Goal: Task Accomplishment & Management: Use online tool/utility

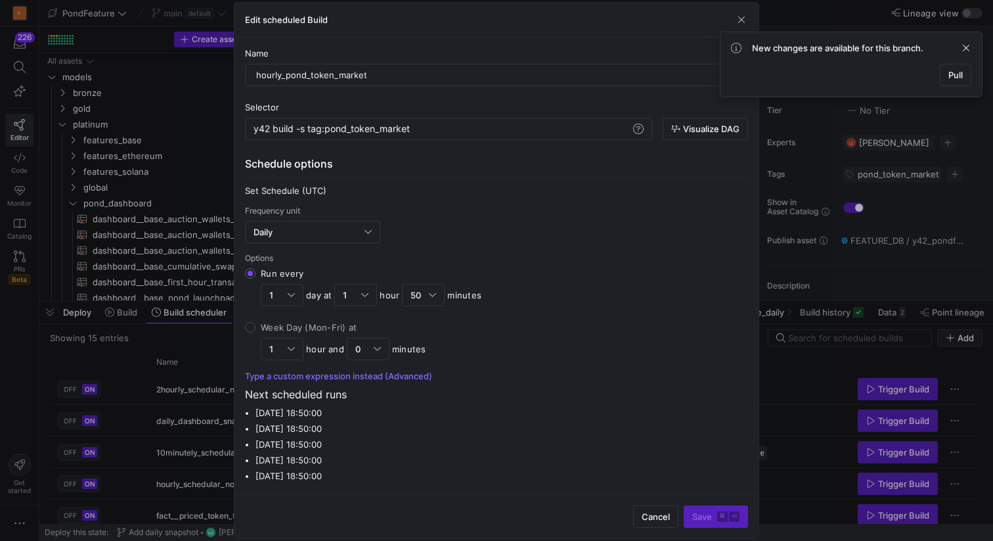
scroll to position [323, 0]
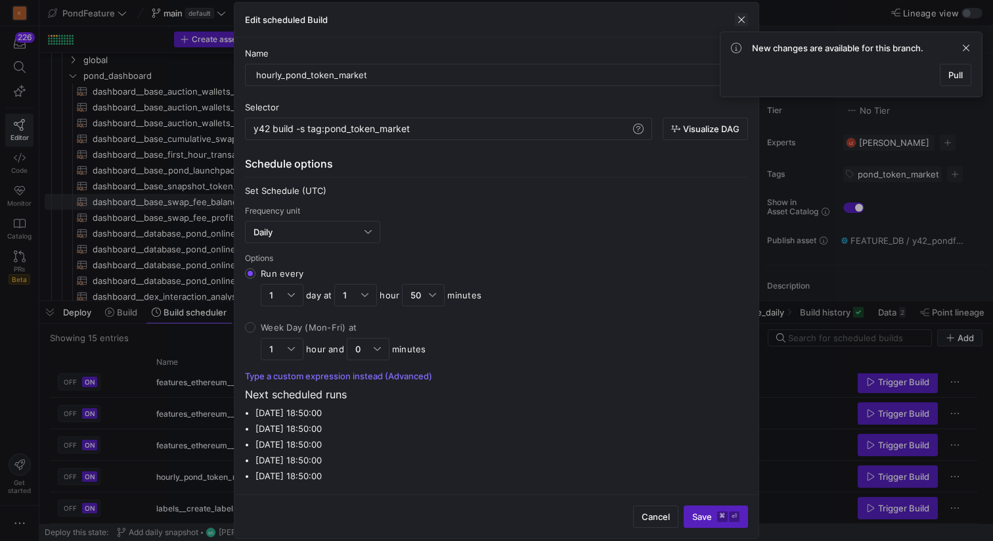
click at [740, 18] on span "button" at bounding box center [741, 19] width 13 height 13
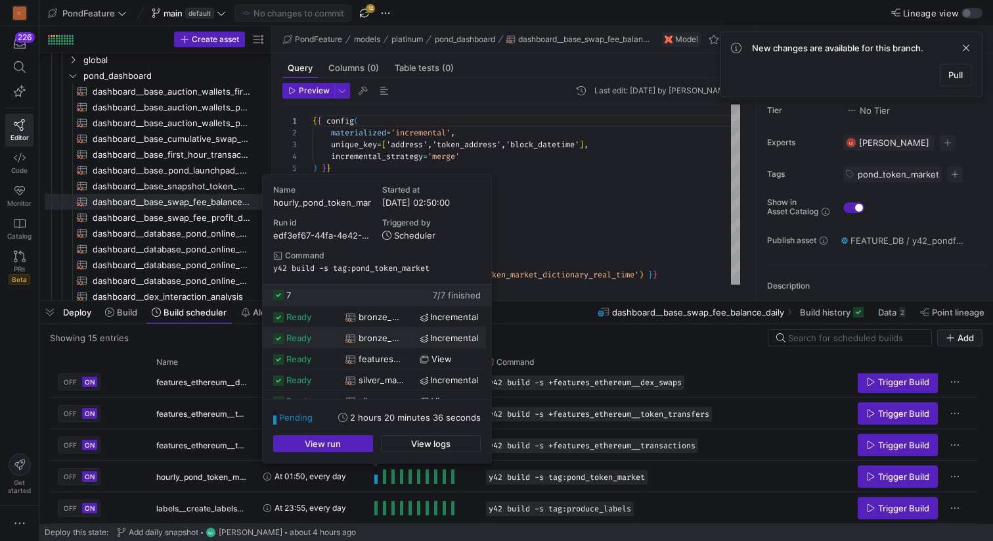
scroll to position [55, 0]
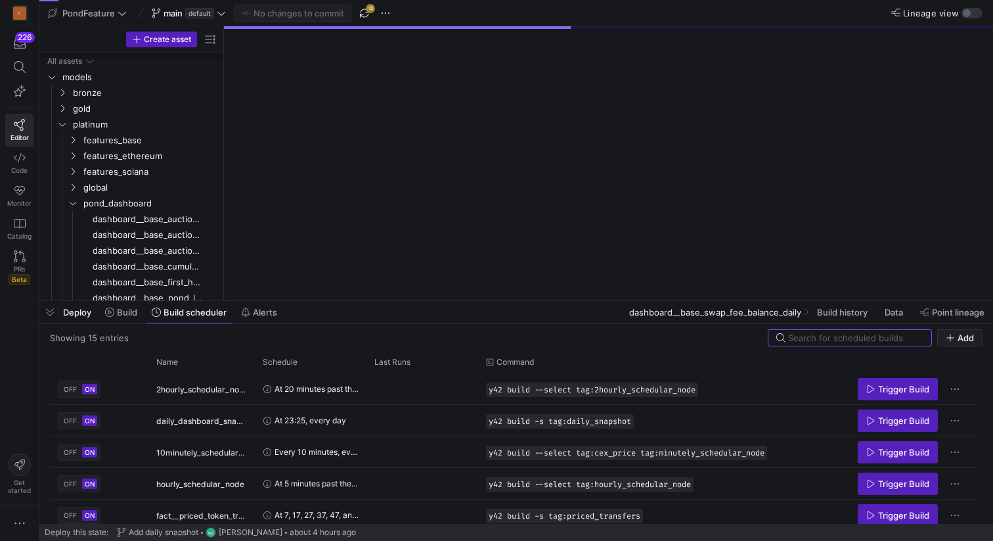
scroll to position [37, 0]
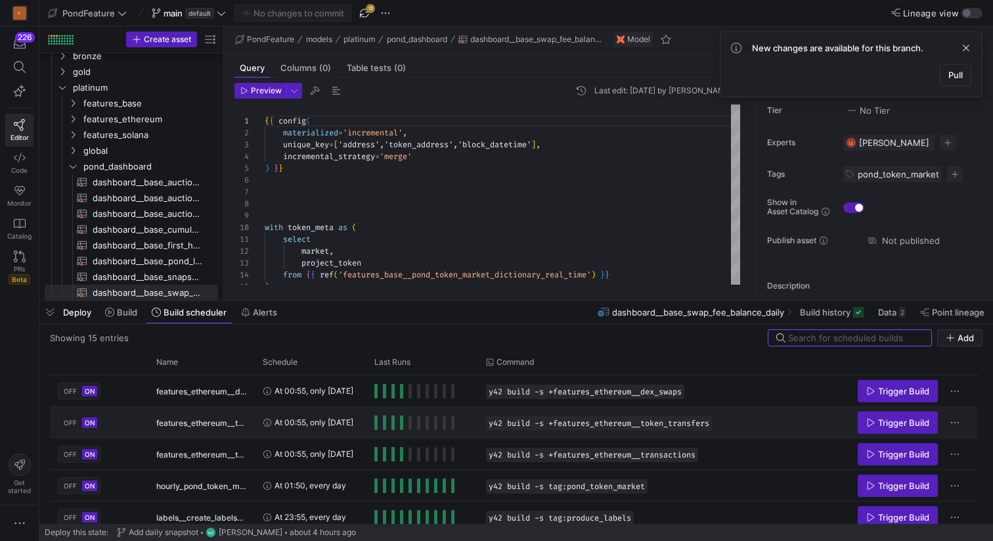
scroll to position [323, 0]
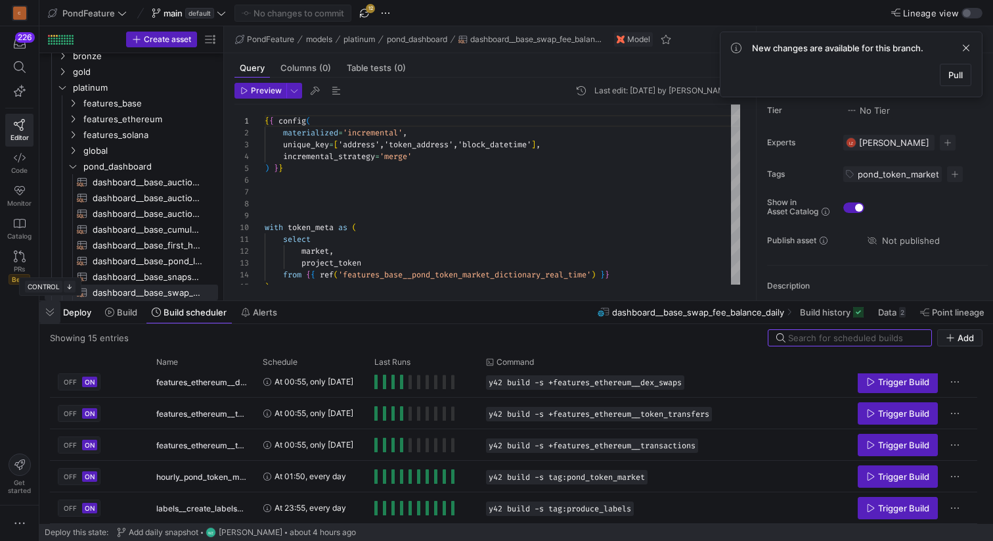
click at [50, 314] on span "button" at bounding box center [49, 312] width 21 height 22
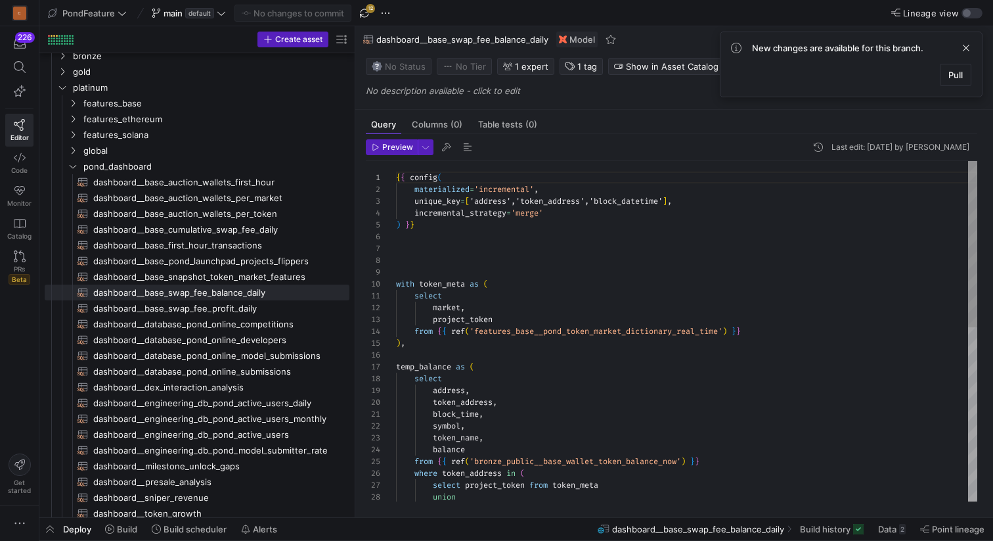
drag, startPoint x: 222, startPoint y: 202, endPoint x: 383, endPoint y: 182, distance: 162.3
click at [383, 182] on as-split "Create asset Drag here to set row groups Drag here to set column labels Group 1…" at bounding box center [516, 271] width 954 height 491
click at [364, 14] on span "button" at bounding box center [365, 13] width 16 height 16
click at [269, 292] on span "dashboard__base_swap_fee_balance_daily​​​​​​​​​​" at bounding box center [213, 292] width 241 height 15
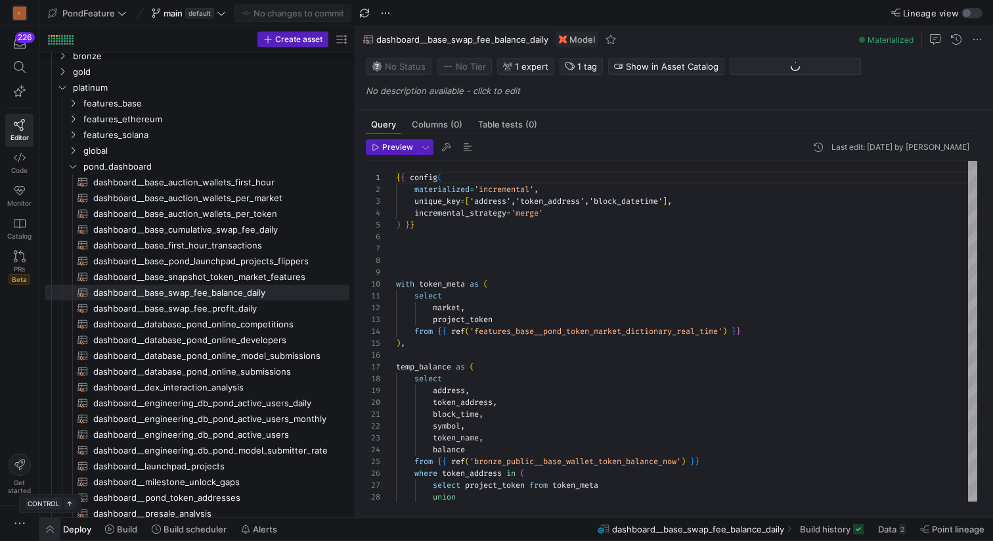
click at [49, 526] on span "button" at bounding box center [49, 529] width 21 height 22
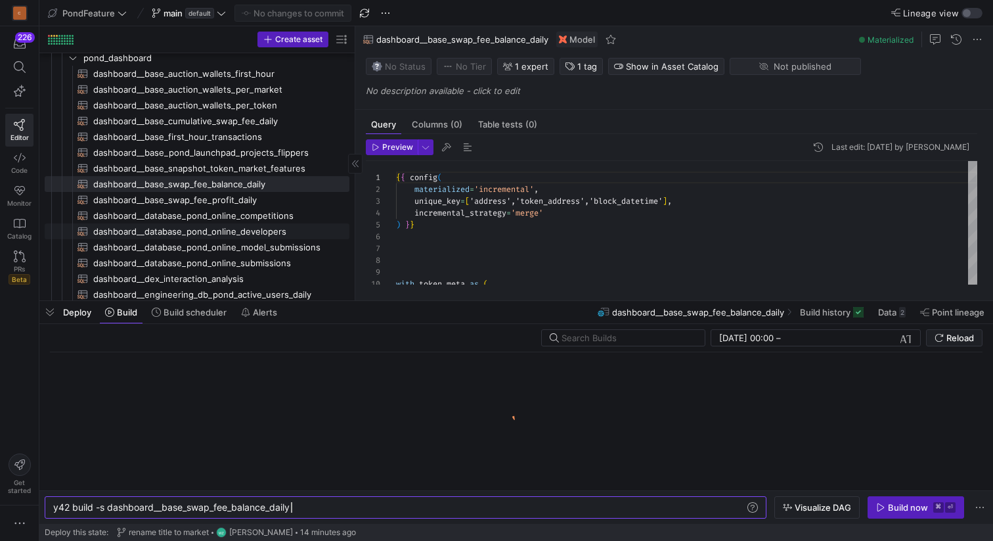
scroll to position [141, 0]
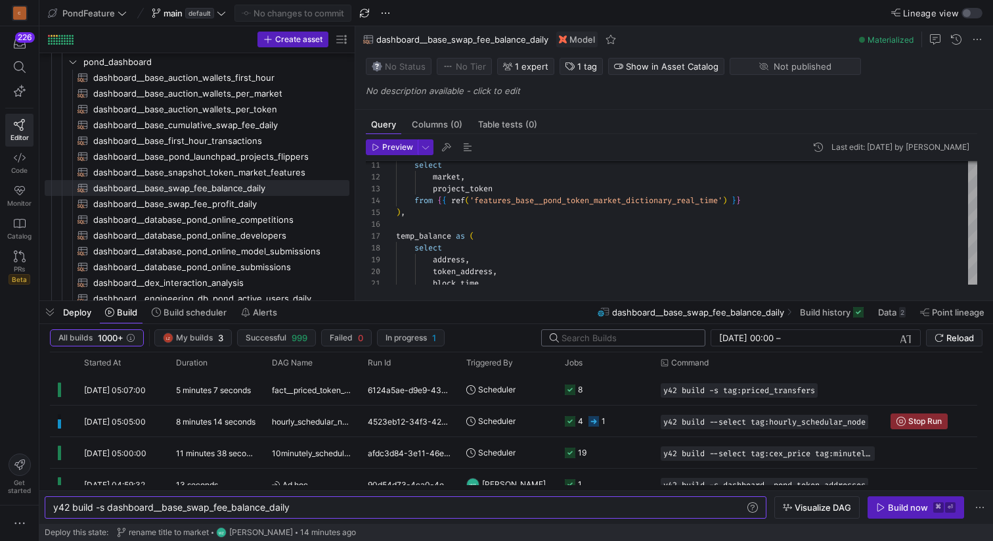
click at [579, 336] on input "text" at bounding box center [628, 337] width 133 height 11
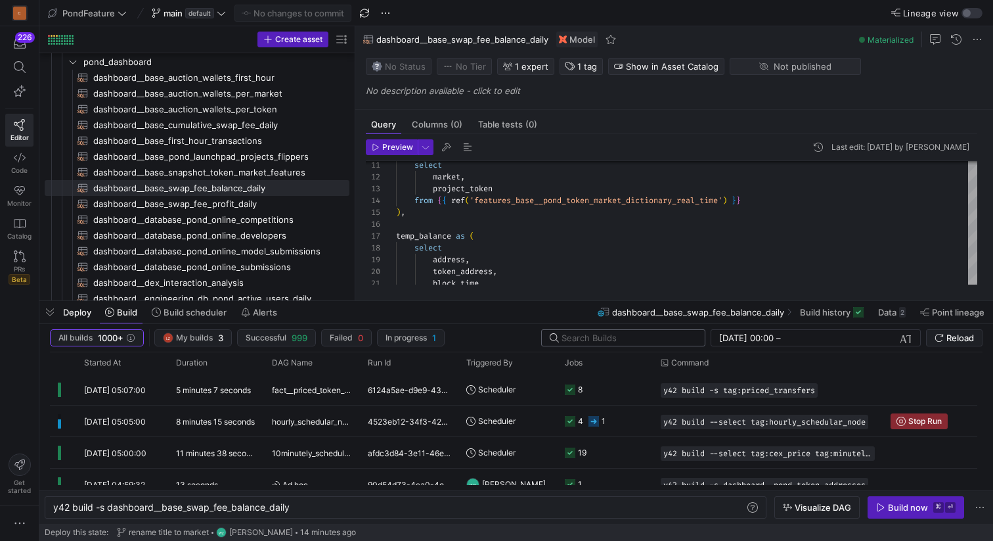
paste input "DASHBOARD__BASE_SWAP_FEE_BALANCE_DAILY"
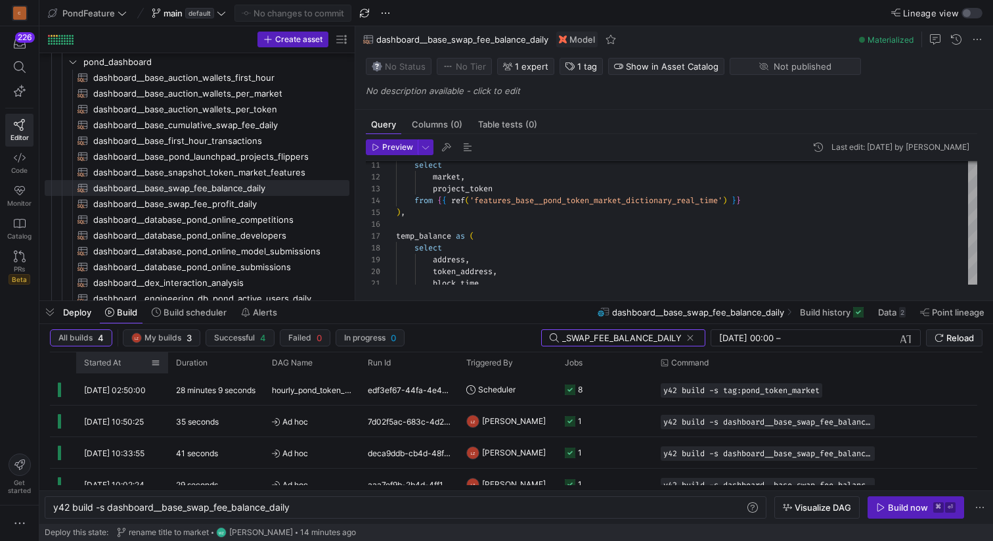
type input "DASHBOARD__BASE_SWAP_FEE_BALANCE_DAILY"
click at [120, 362] on span "Started At" at bounding box center [102, 362] width 37 height 9
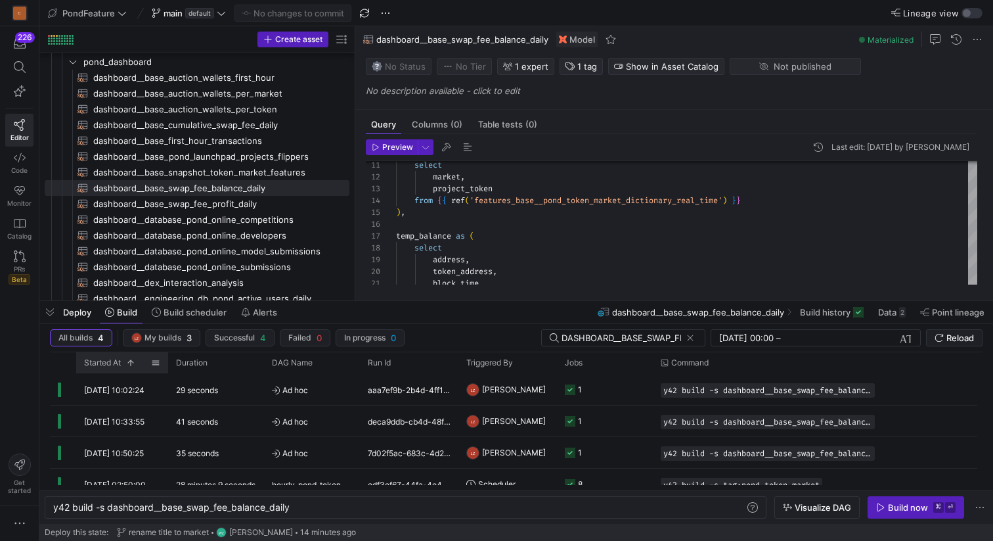
click at [120, 362] on span "Started At" at bounding box center [102, 362] width 37 height 9
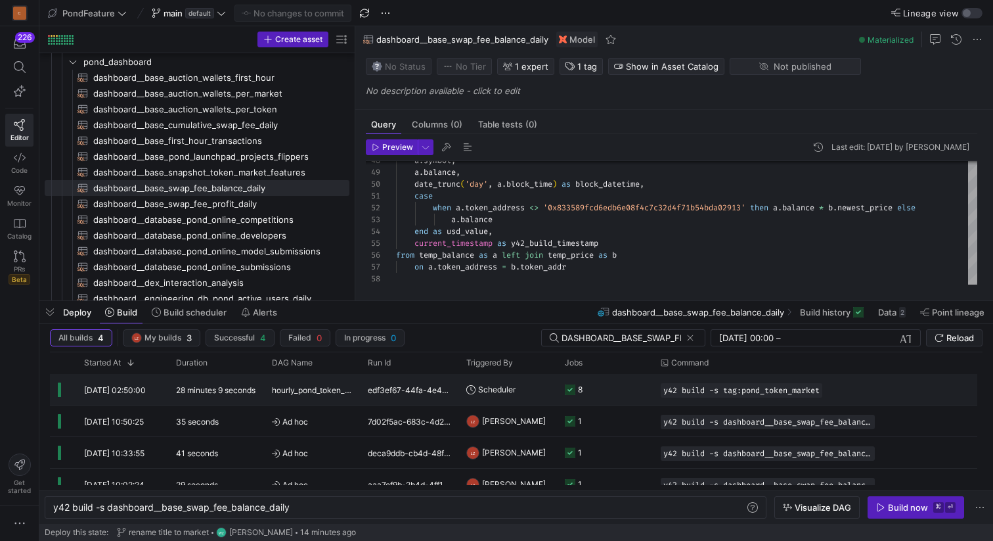
click at [339, 393] on span "hourly_pond_token_market" at bounding box center [312, 390] width 80 height 31
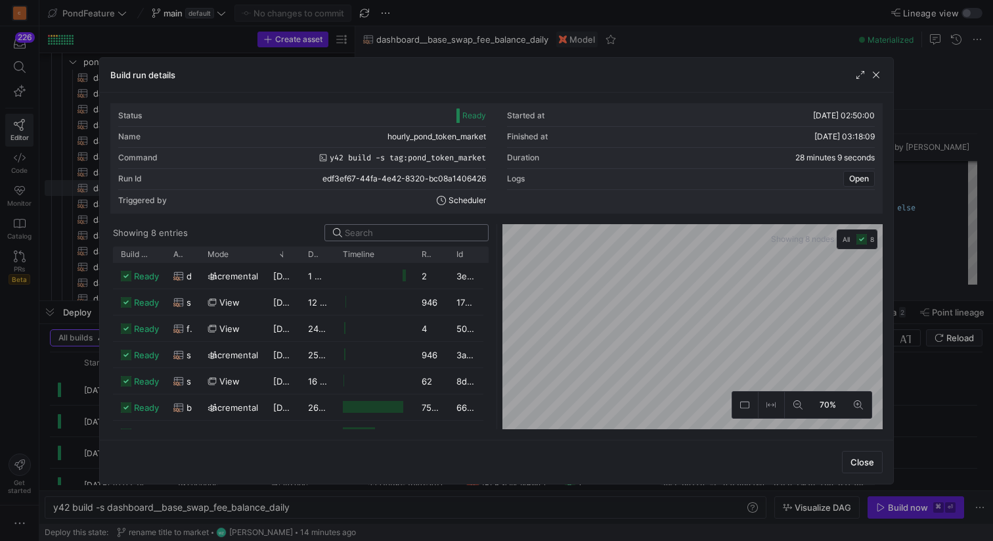
click at [388, 233] on input at bounding box center [412, 232] width 135 height 11
paste input "DASHBOARD__BASE_SWAP_FEE_BALANCE_DAILY"
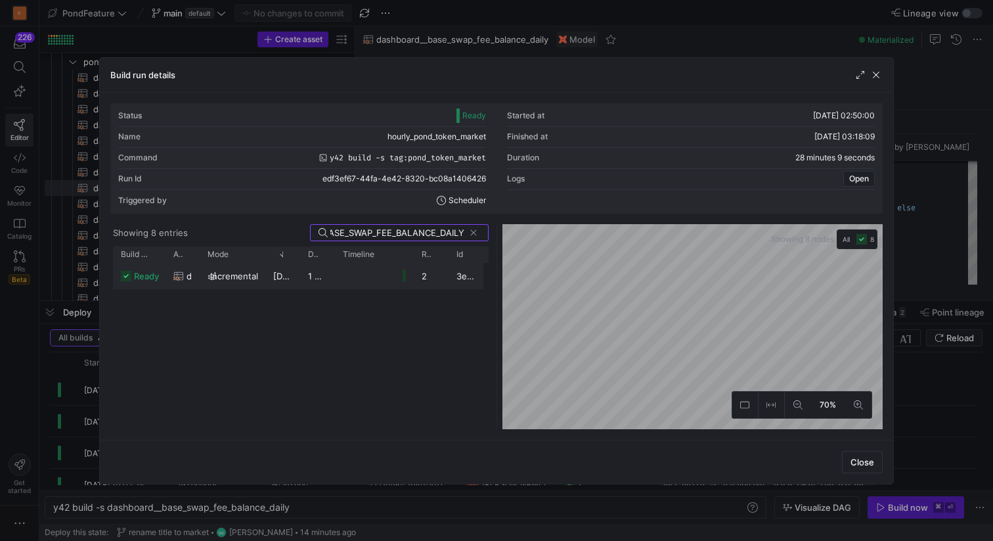
type input "DASHBOARD__BASE_SWAP_FEE_BALANCE_DAILY"
click at [242, 272] on span "incremental" at bounding box center [234, 276] width 48 height 26
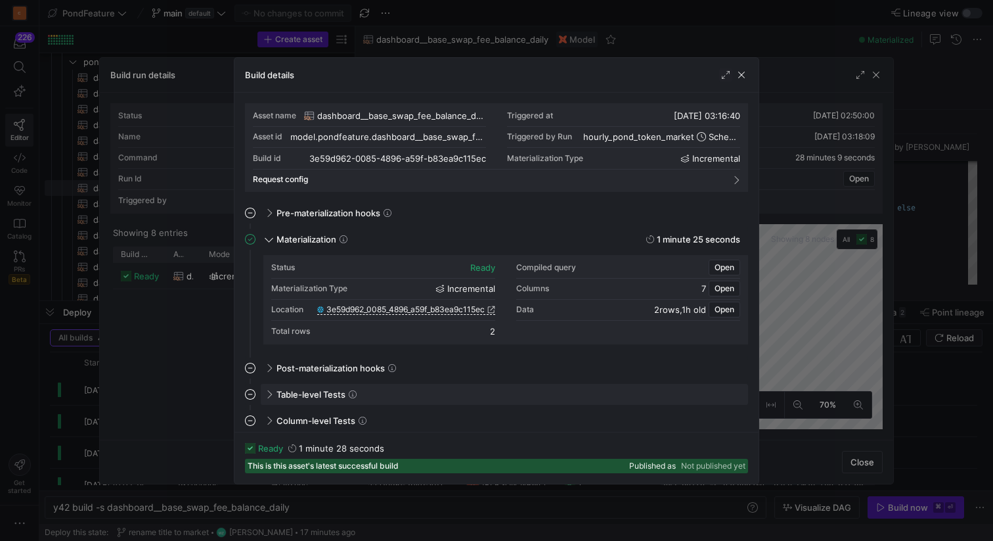
scroll to position [5, 0]
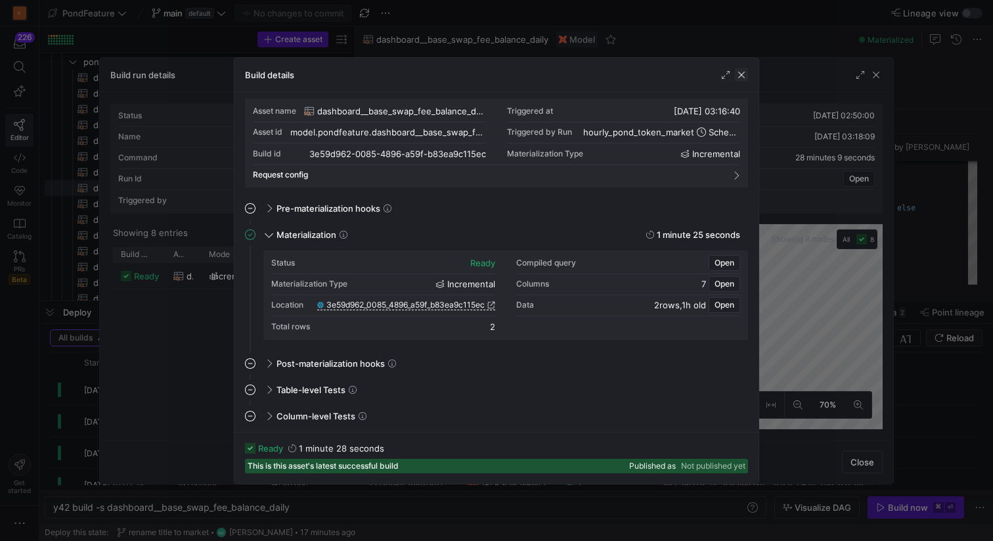
click at [744, 71] on span "button" at bounding box center [741, 74] width 13 height 13
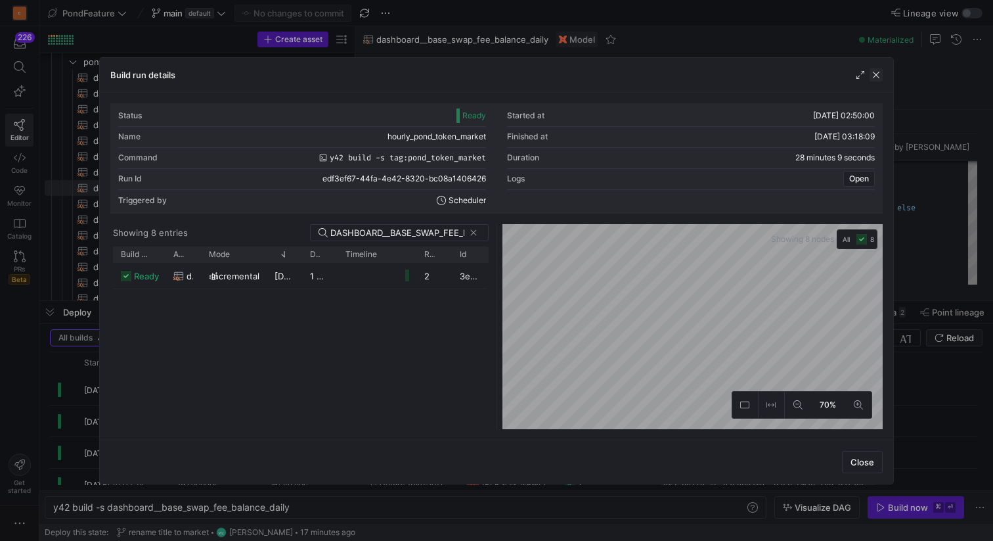
click at [876, 78] on span "button" at bounding box center [876, 74] width 13 height 13
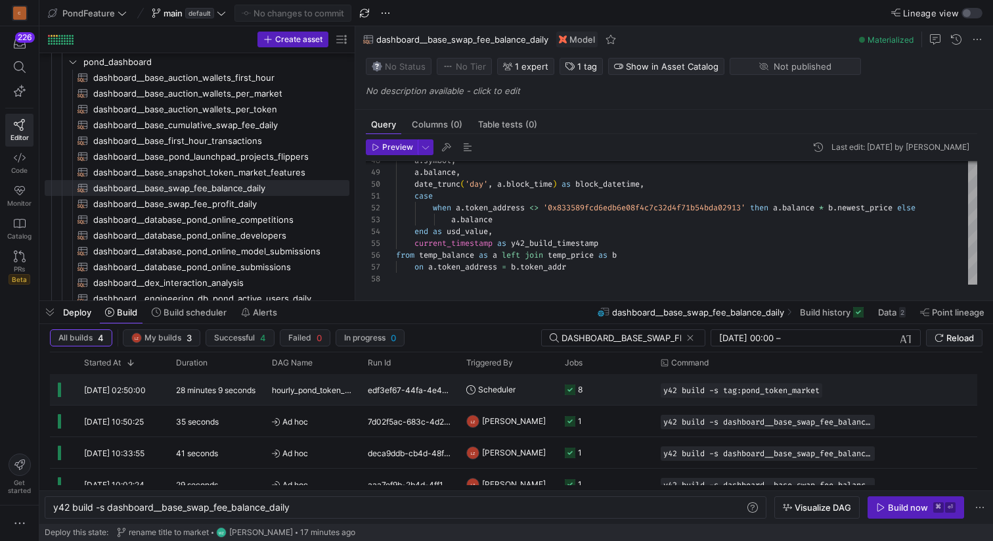
click at [405, 392] on div "edf3ef67-44fa-4e42-8320-bc08a1406426" at bounding box center [409, 389] width 99 height 31
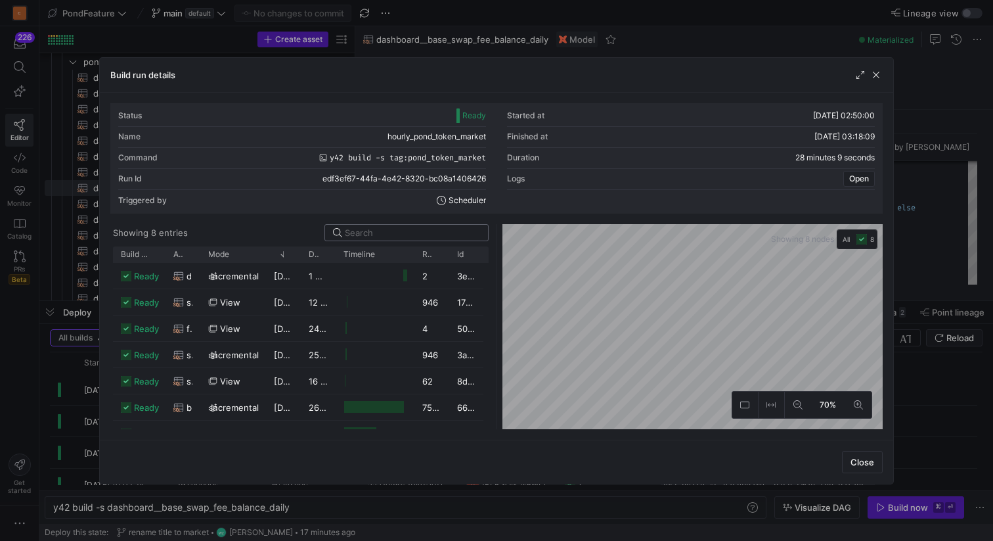
click at [369, 234] on input at bounding box center [412, 232] width 135 height 11
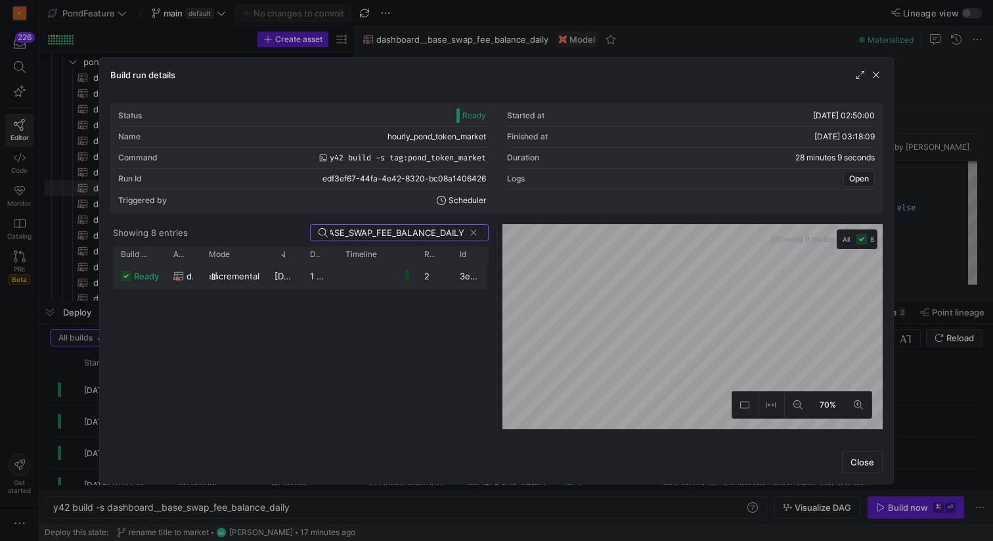
type input "DASHBOARD__BASE_SWAP_FEE_BALANCE_DAILY"
click at [313, 273] on y42-duration "1 minute 28 seconds" at bounding box center [352, 276] width 85 height 11
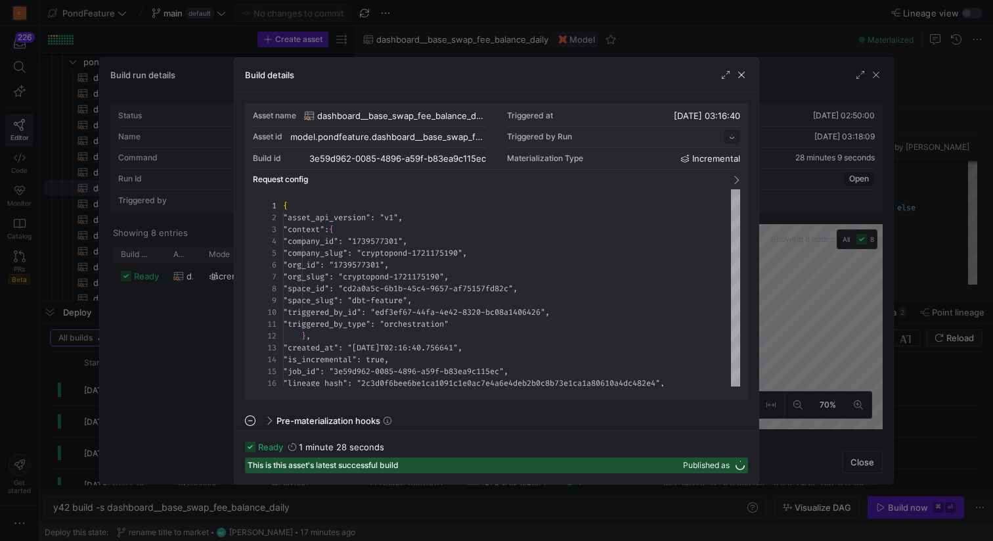
scroll to position [118, 0]
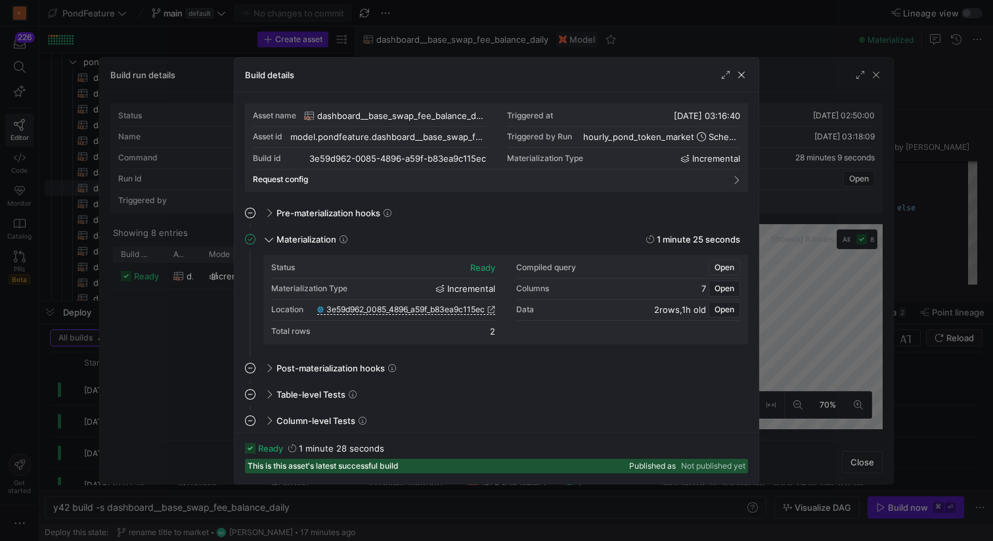
click at [724, 267] on span "Open" at bounding box center [725, 267] width 20 height 9
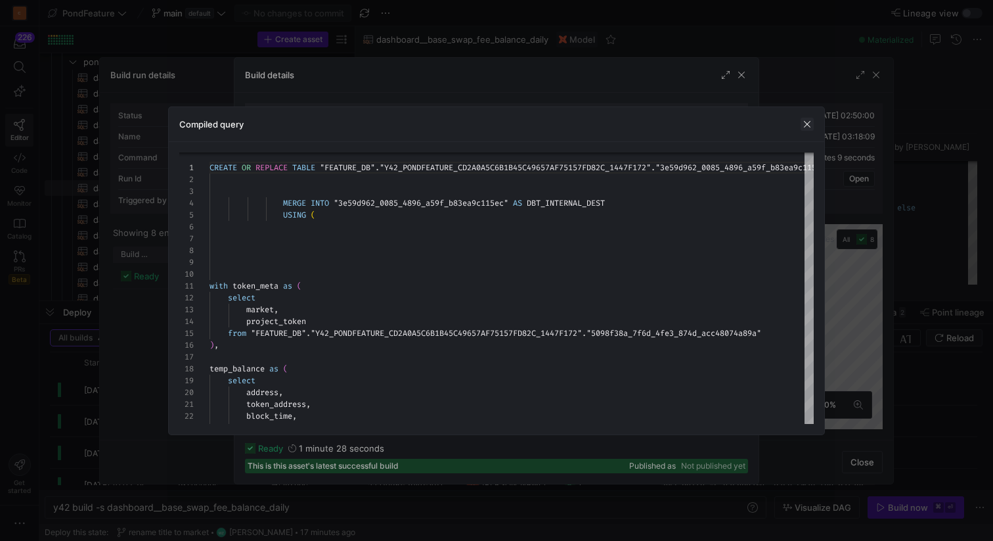
click at [803, 122] on span "button" at bounding box center [807, 124] width 13 height 13
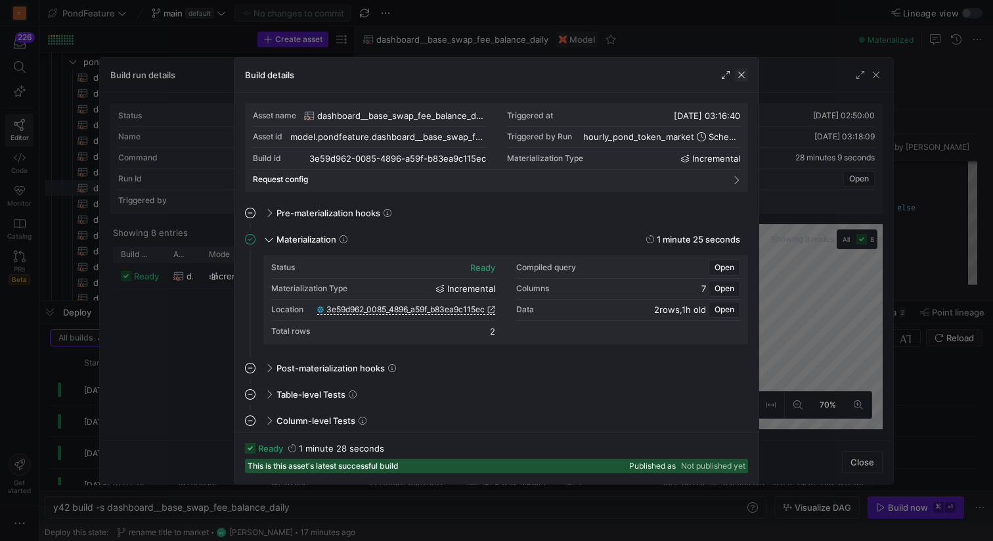
click at [739, 74] on span "button" at bounding box center [741, 74] width 13 height 13
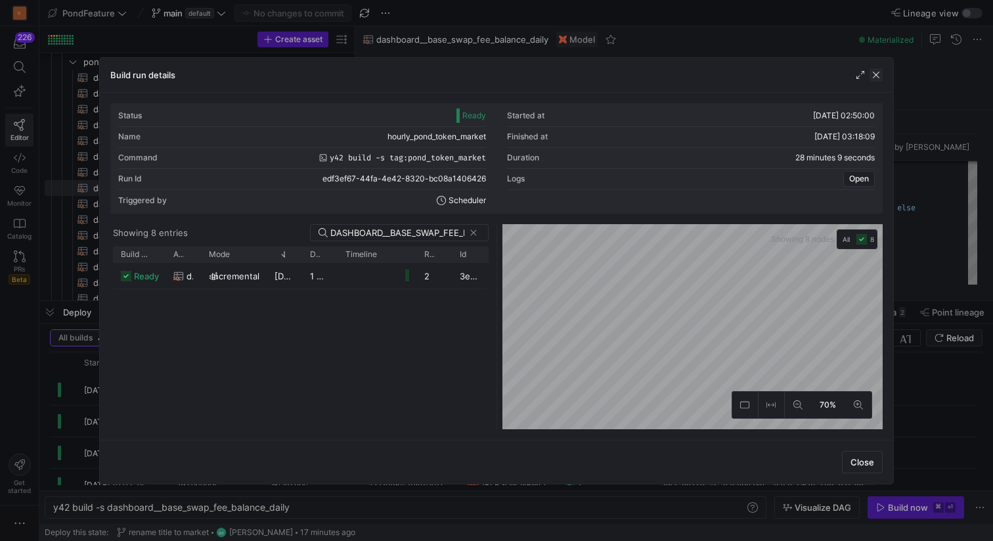
click at [881, 73] on span "button" at bounding box center [876, 74] width 13 height 13
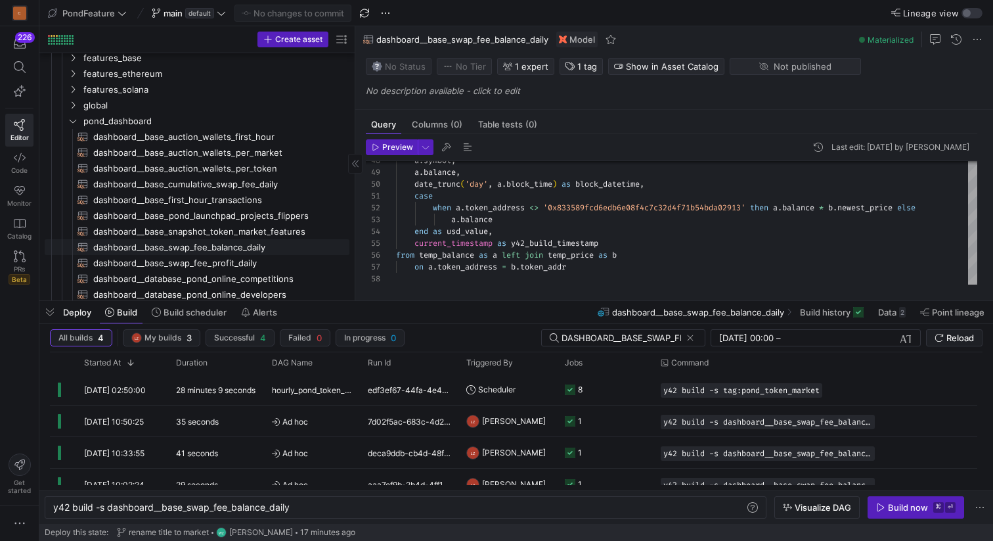
scroll to position [137, 0]
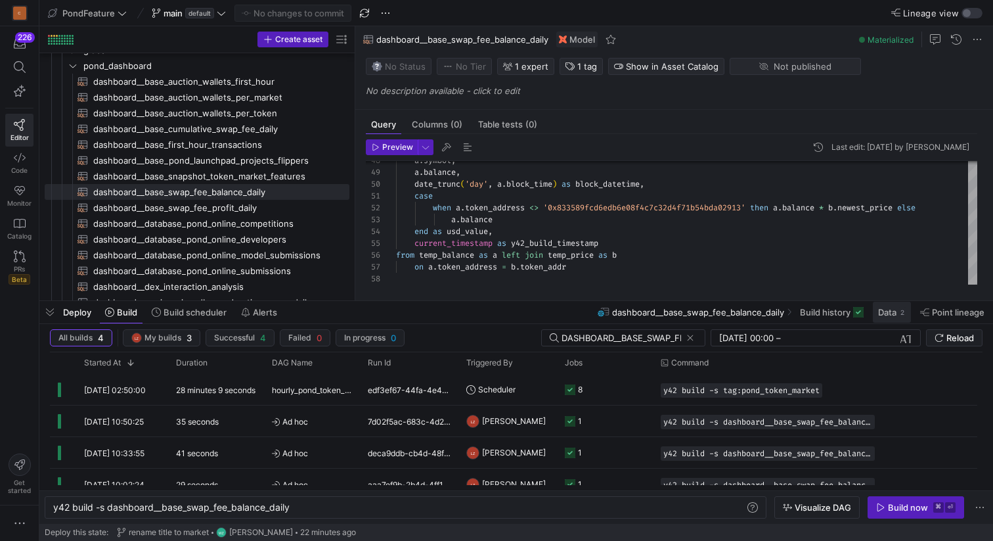
click at [888, 310] on span "Data" at bounding box center [887, 312] width 18 height 11
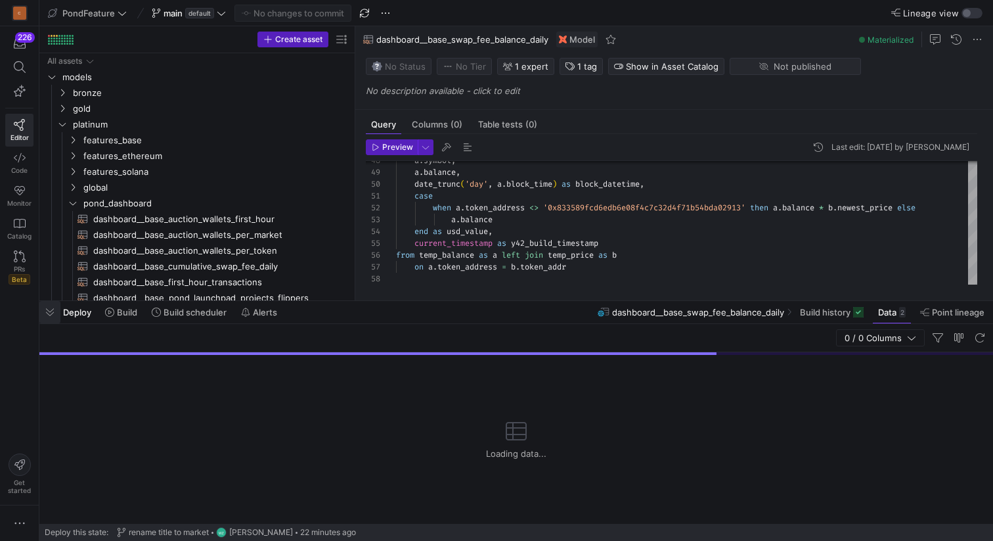
click at [51, 310] on span "button" at bounding box center [49, 312] width 21 height 22
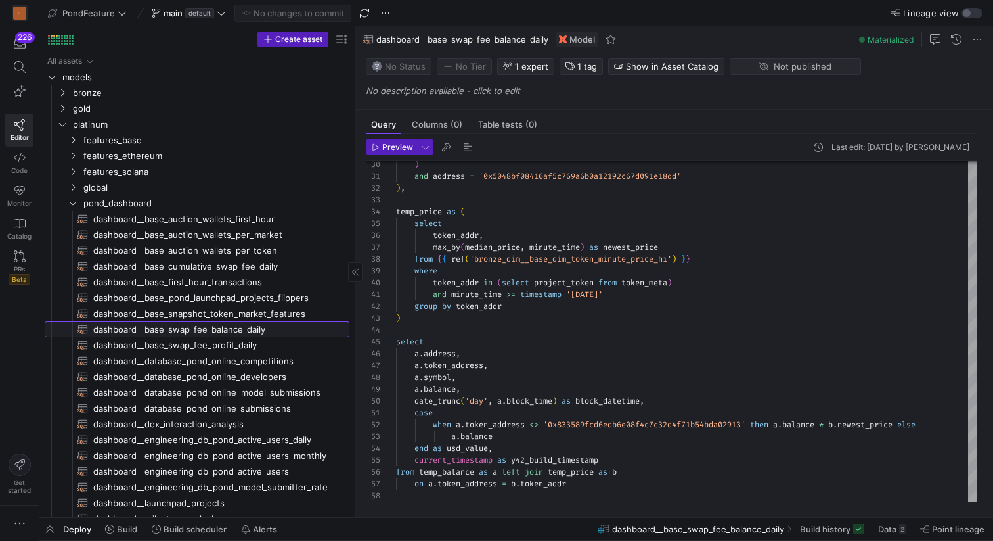
click at [236, 324] on span "dashboard__base_swap_fee_balance_daily​​​​​​​​​​" at bounding box center [213, 329] width 241 height 15
click at [50, 530] on span "button" at bounding box center [49, 529] width 21 height 22
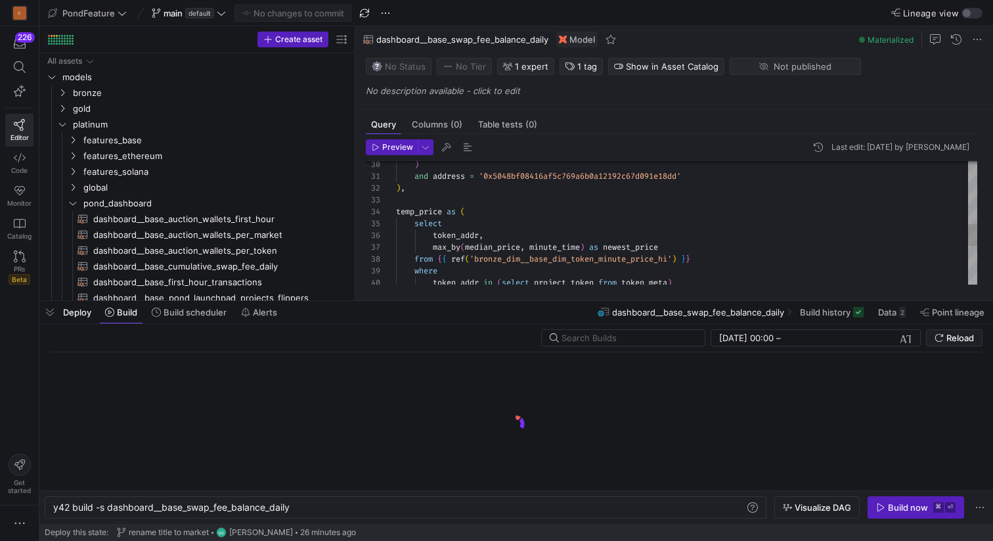
scroll to position [0, 238]
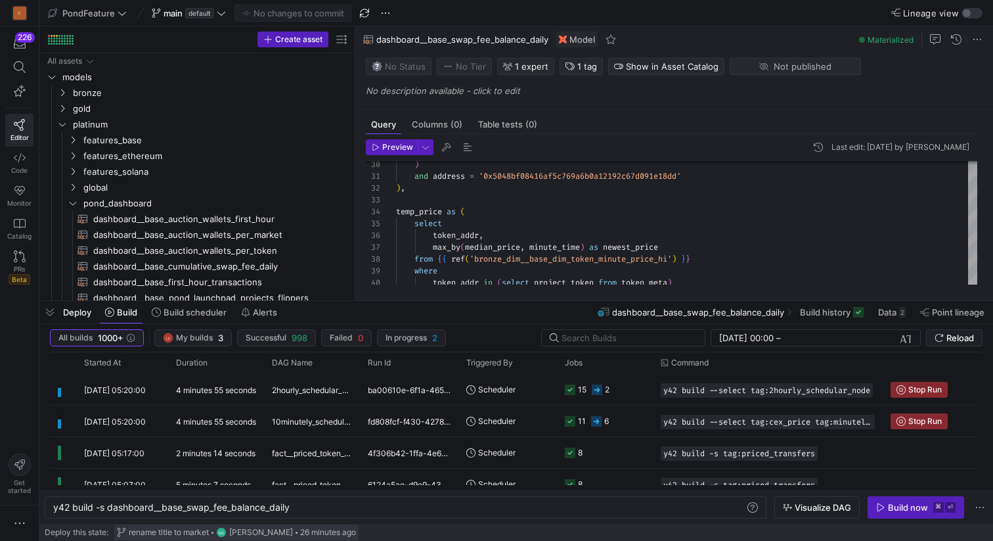
click at [194, 535] on span "rename title to market" at bounding box center [169, 532] width 80 height 9
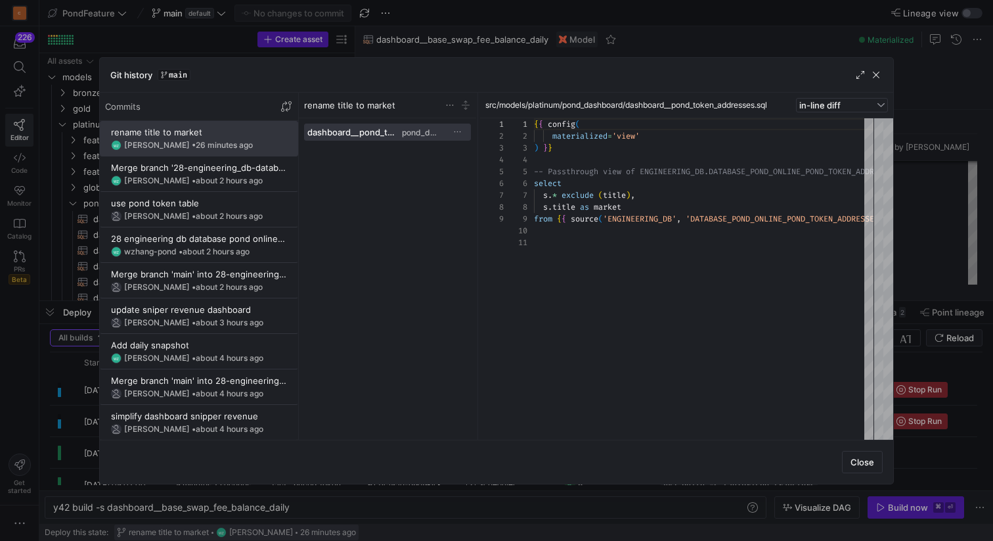
scroll to position [118, 0]
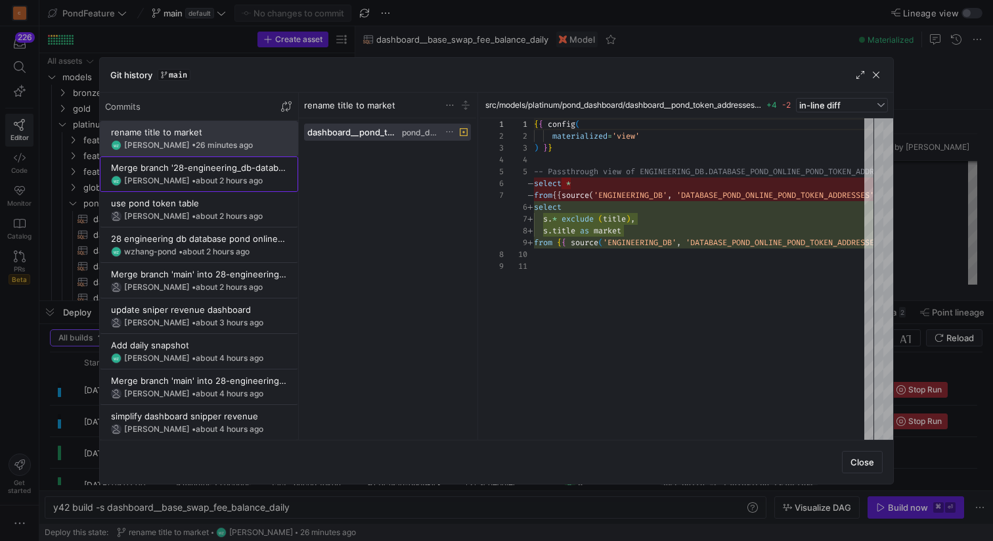
click at [211, 177] on span "about 2 hours ago" at bounding box center [229, 180] width 67 height 10
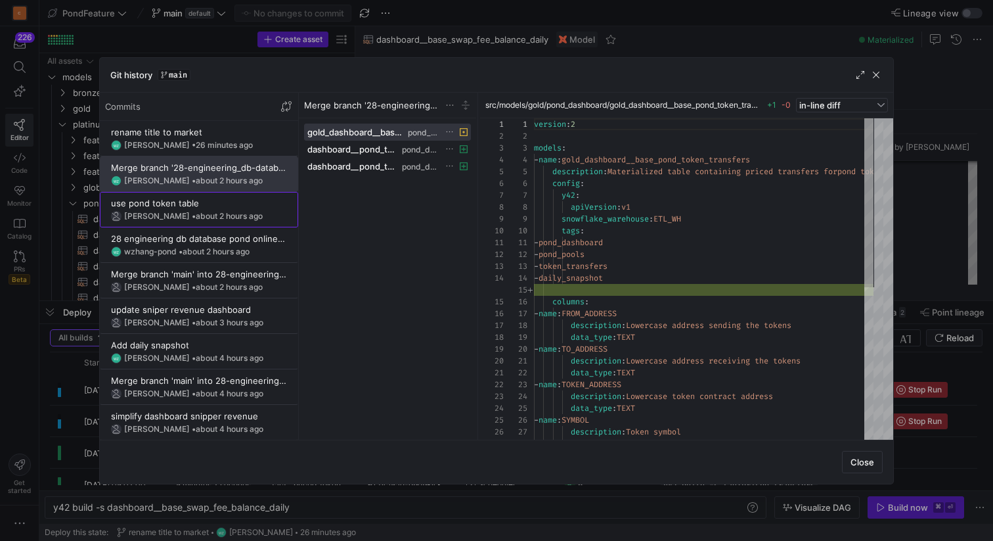
click at [206, 206] on div "use pond token table" at bounding box center [199, 203] width 176 height 11
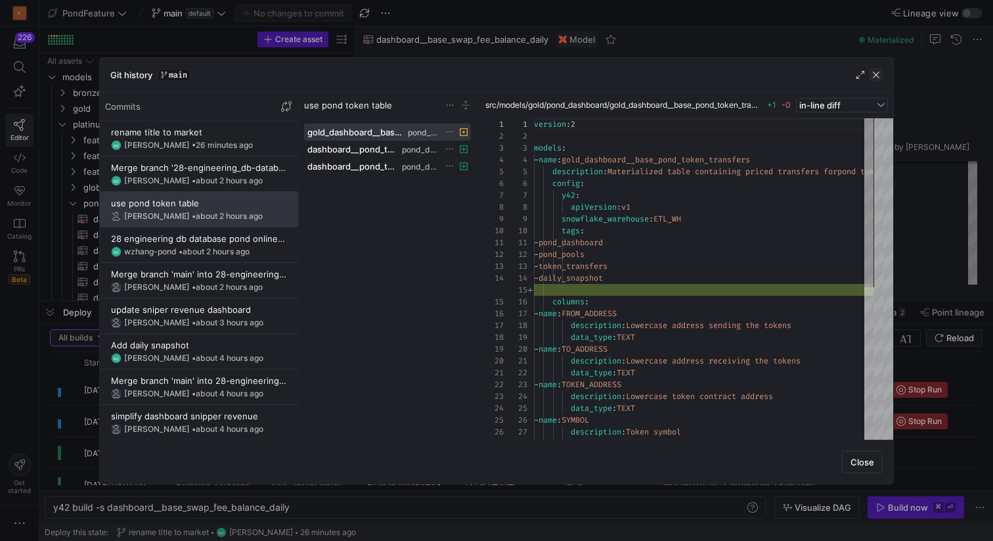
click at [879, 74] on span "button" at bounding box center [876, 74] width 13 height 13
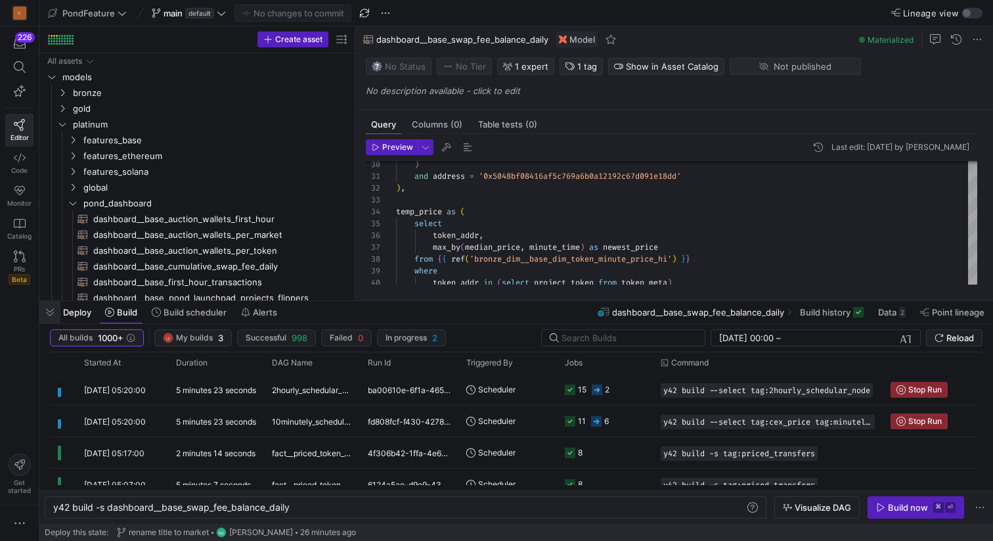
click at [55, 311] on span "button" at bounding box center [49, 312] width 21 height 22
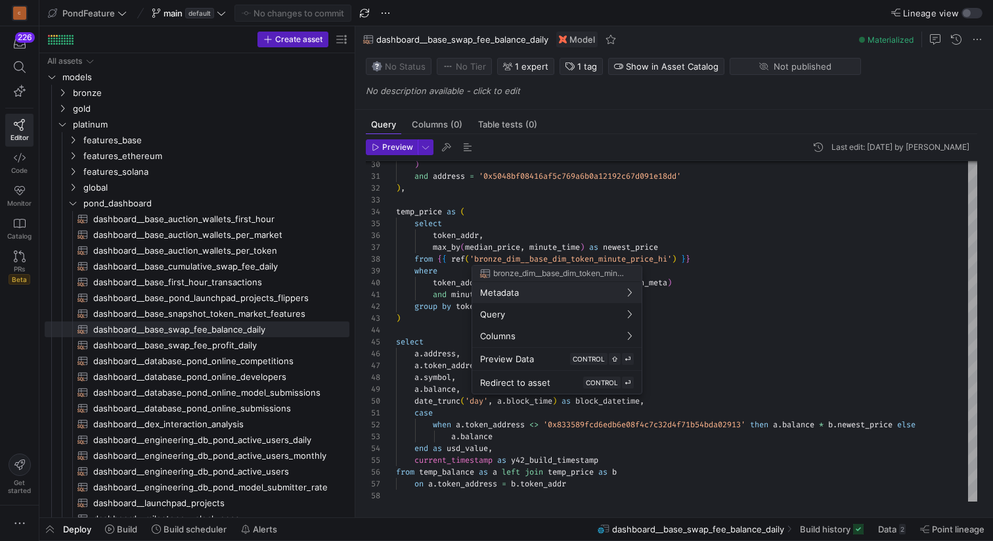
click at [572, 200] on div at bounding box center [496, 270] width 993 height 541
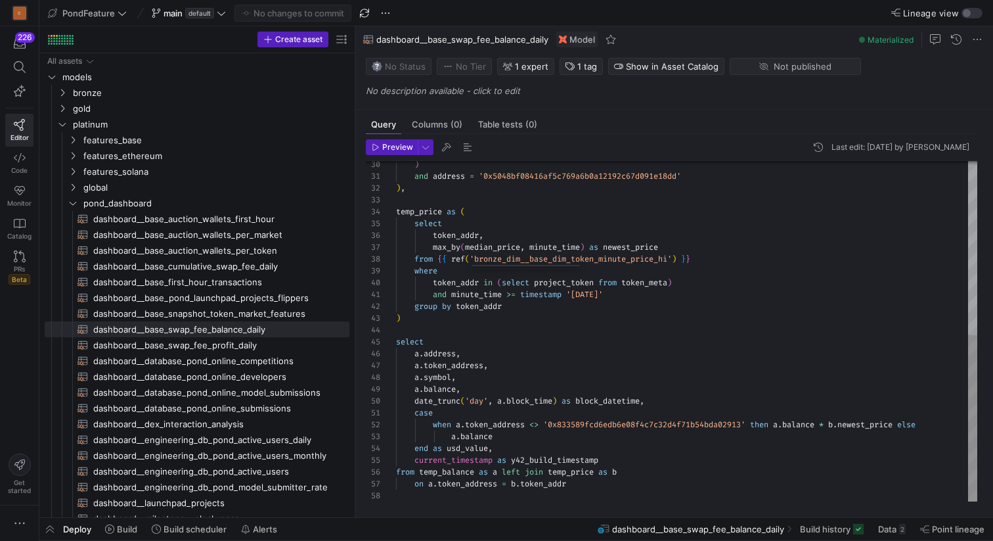
type textarea "and address = '0x5048bf08416af5c769a6b0a12192c67d091e18dd' ), temp_price as ( s…"
click at [545, 200] on div ") and address = '0x5048bf08416af5c769a6b0a12192c67d091e18dd' ) , temp_price as …" at bounding box center [686, 153] width 581 height 696
